Goal: Find specific page/section: Find specific page/section

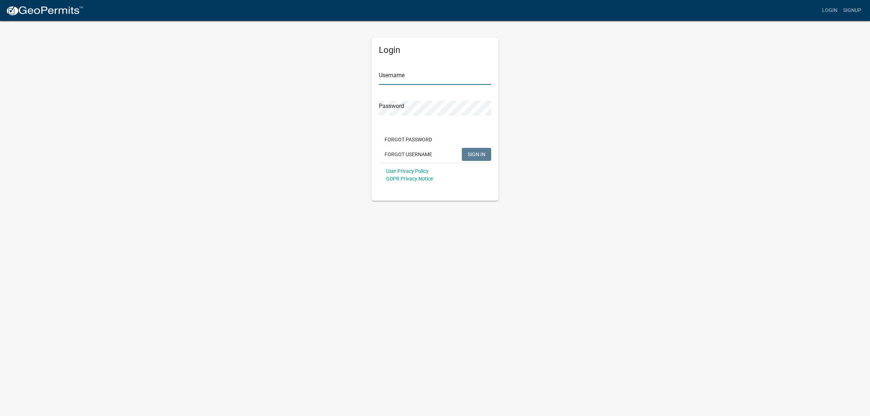
type input "[PERSON_NAME].[PERSON_NAME]"
click at [472, 151] on span "SIGN IN" at bounding box center [476, 154] width 18 height 6
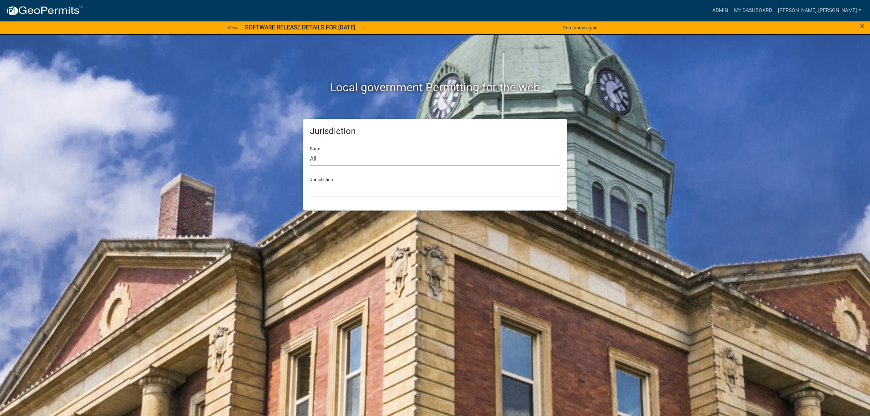
click at [472, 151] on select "All [US_STATE] [US_STATE] [US_STATE] [US_STATE] [US_STATE] [US_STATE] [US_STATE…" at bounding box center [435, 158] width 250 height 15
select select "[US_STATE]"
click at [310, 151] on select "All [US_STATE] [US_STATE] [US_STATE] [US_STATE] [US_STATE] [US_STATE] [US_STATE…" at bounding box center [435, 158] width 250 height 15
click at [463, 193] on select "[GEOGRAPHIC_DATA], [US_STATE] [GEOGRAPHIC_DATA], [US_STATE] [GEOGRAPHIC_DATA], …" at bounding box center [435, 189] width 250 height 15
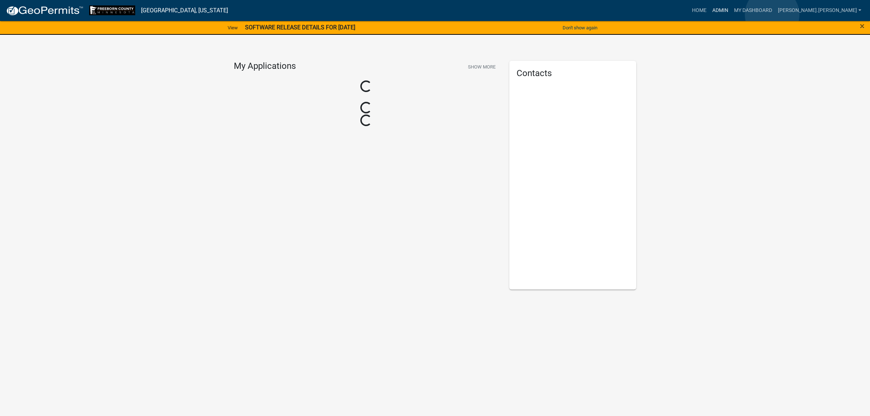
click at [731, 14] on link "Admin" at bounding box center [720, 11] width 22 height 14
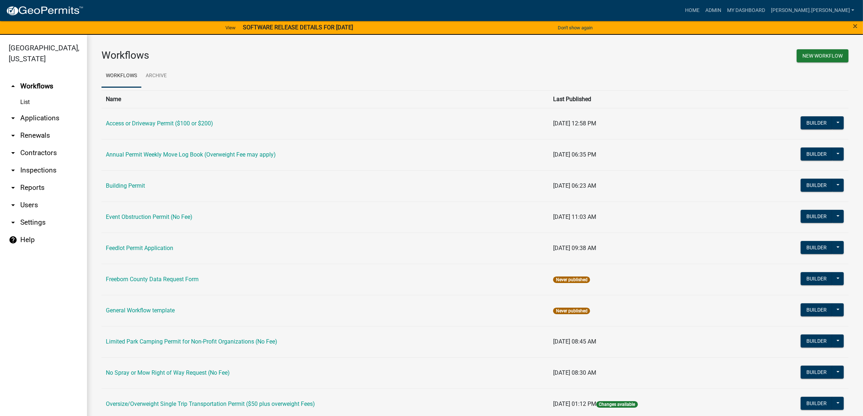
click at [17, 118] on icon "arrow_drop_down" at bounding box center [13, 118] width 9 height 9
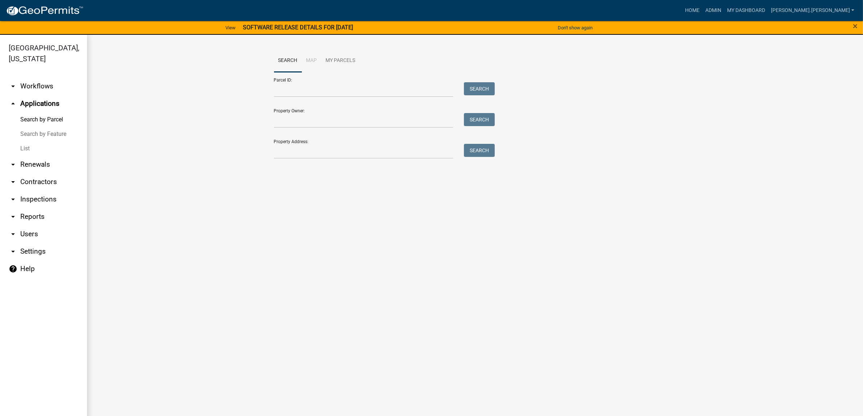
click at [39, 134] on link "Search by Feature" at bounding box center [43, 134] width 87 height 14
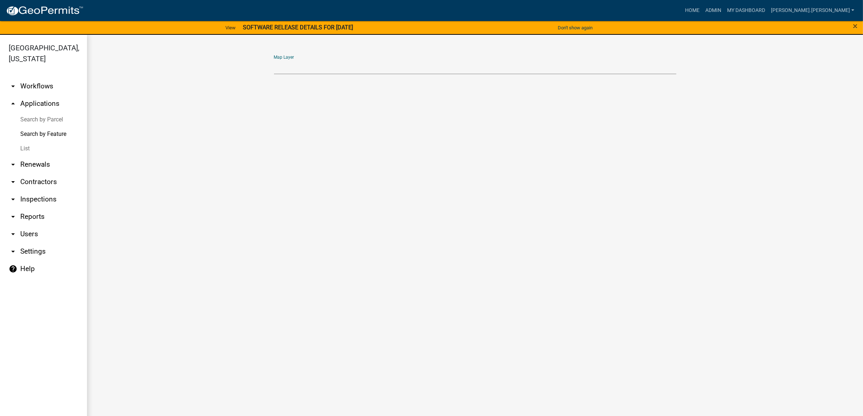
click at [382, 67] on select "Parcels" at bounding box center [475, 66] width 402 height 15
click at [565, 26] on button "Don't show again" at bounding box center [575, 28] width 41 height 12
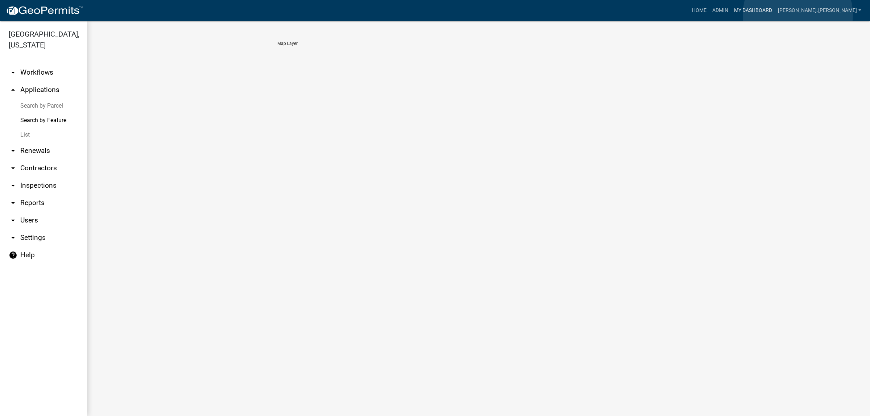
click at [775, 14] on link "My Dashboard" at bounding box center [753, 11] width 44 height 14
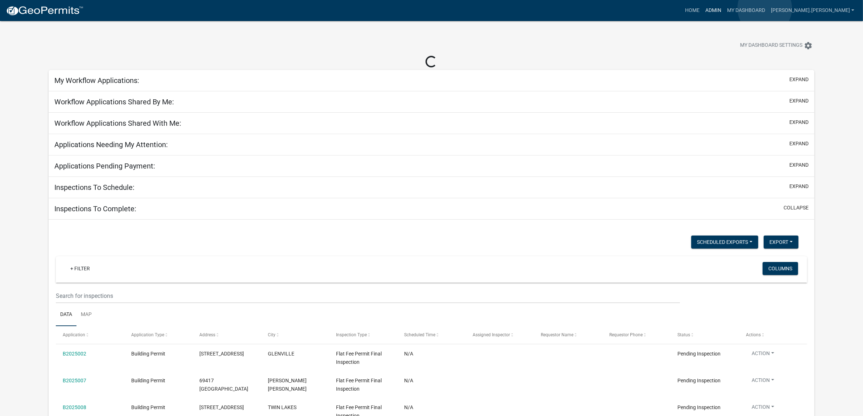
click at [724, 8] on link "Admin" at bounding box center [713, 11] width 22 height 14
click at [702, 10] on link "Home" at bounding box center [692, 11] width 20 height 14
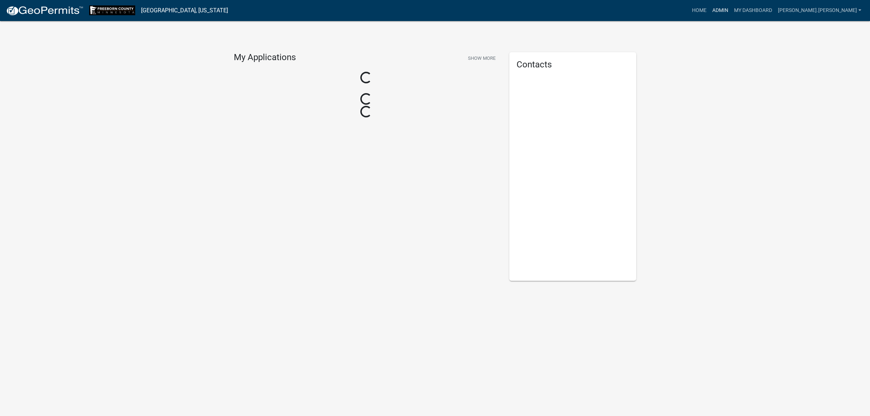
click at [731, 11] on link "Admin" at bounding box center [720, 11] width 22 height 14
